Goal: Information Seeking & Learning: Learn about a topic

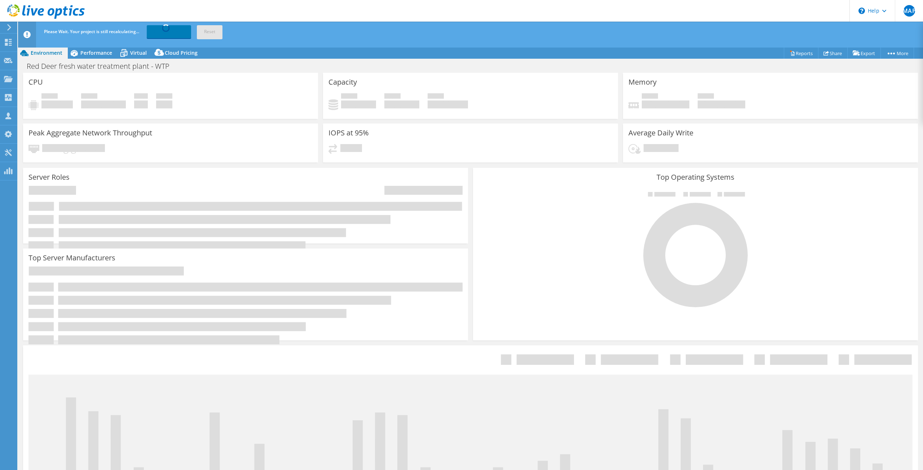
select select "USD"
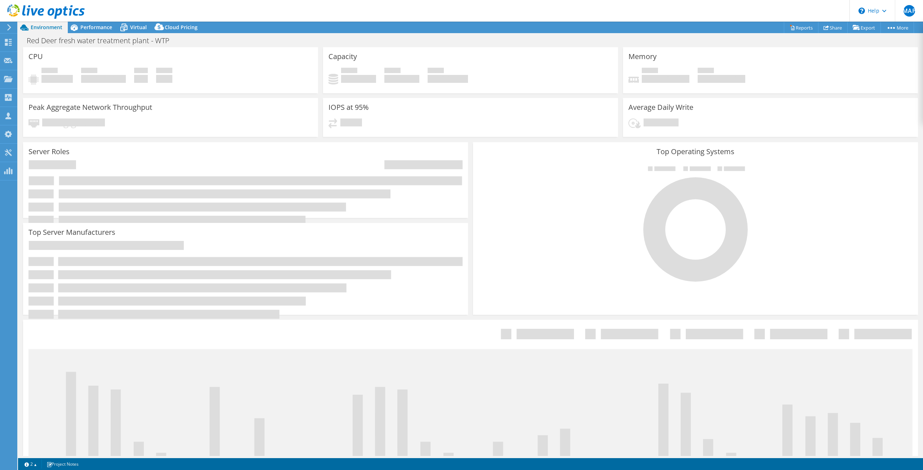
scroll to position [2595, 0]
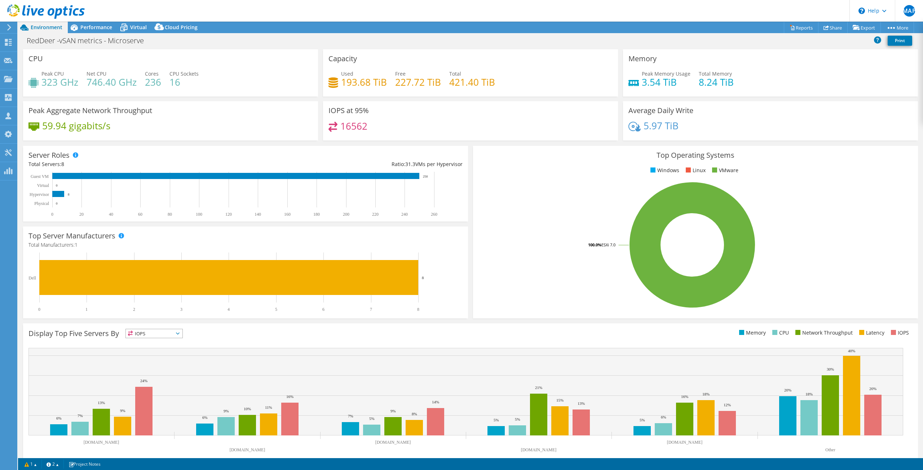
select select "USD"
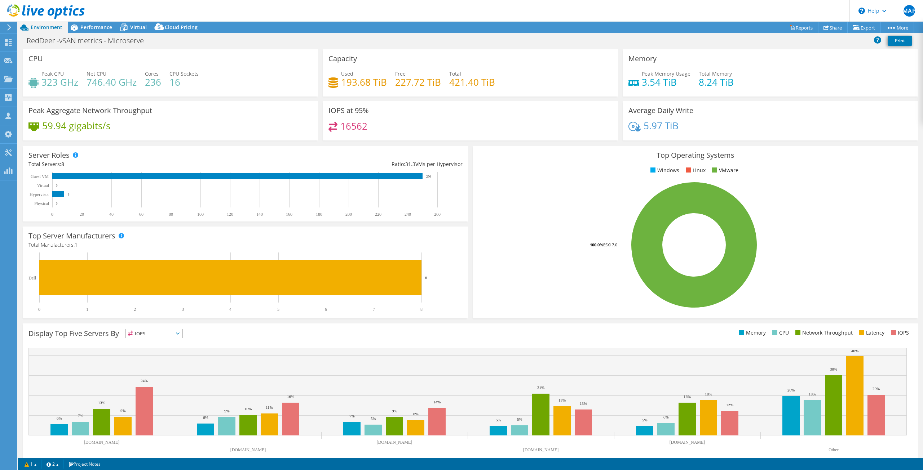
click at [354, 6] on header "MAP Channel Partner Marc Anthony Perez marcp@microserve.ca Microserve My Profil…" at bounding box center [461, 11] width 923 height 22
click at [101, 32] on div "Performance" at bounding box center [93, 28] width 50 height 12
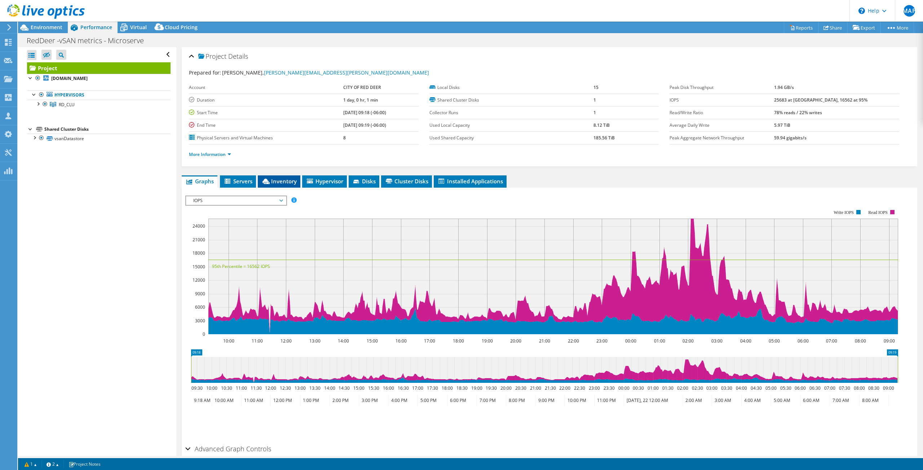
click at [288, 184] on span "Inventory" at bounding box center [278, 181] width 35 height 7
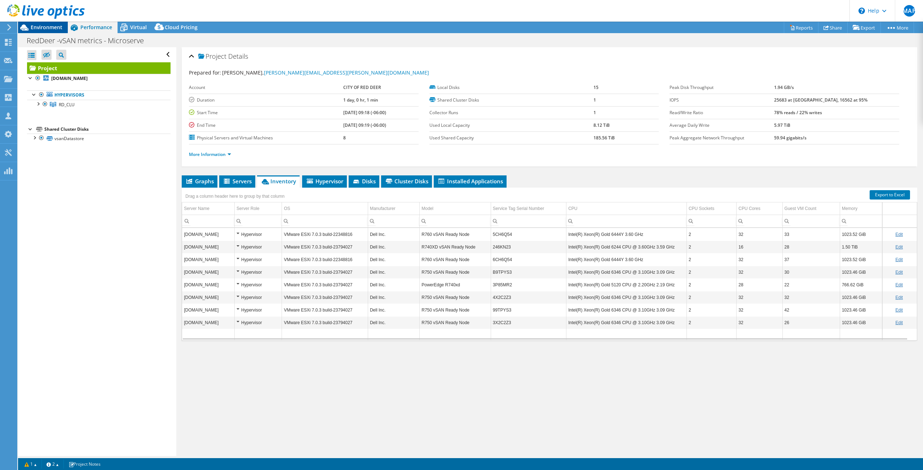
click at [48, 27] on span "Environment" at bounding box center [47, 27] width 32 height 7
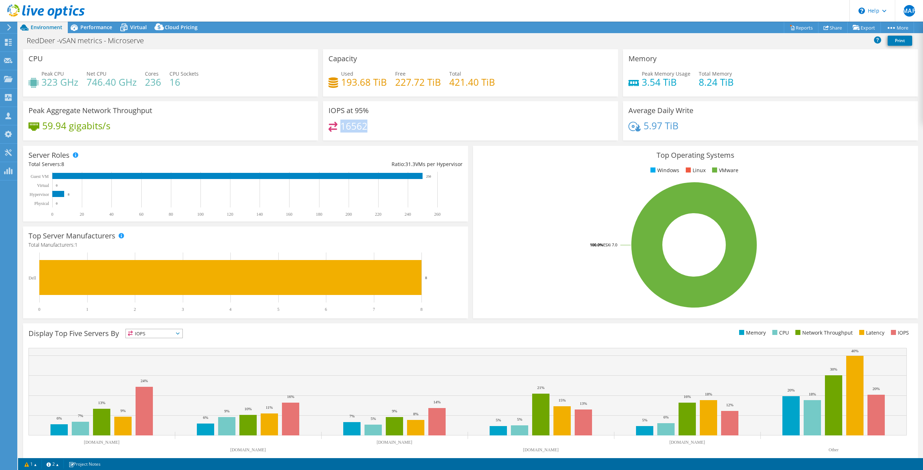
drag, startPoint x: 372, startPoint y: 126, endPoint x: 340, endPoint y: 127, distance: 32.4
type textarea "16562"
click at [340, 127] on div "16562" at bounding box center [470, 129] width 284 height 15
copy h4 "16562"
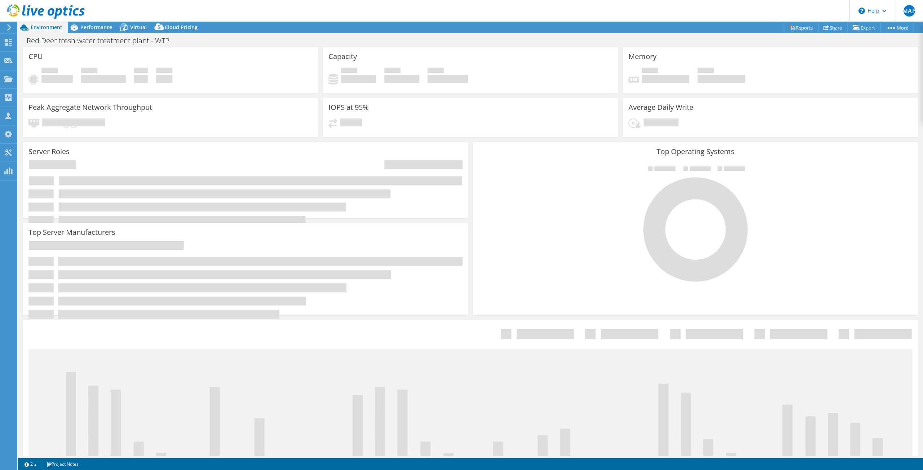
select select "USD"
